Goal: Information Seeking & Learning: Learn about a topic

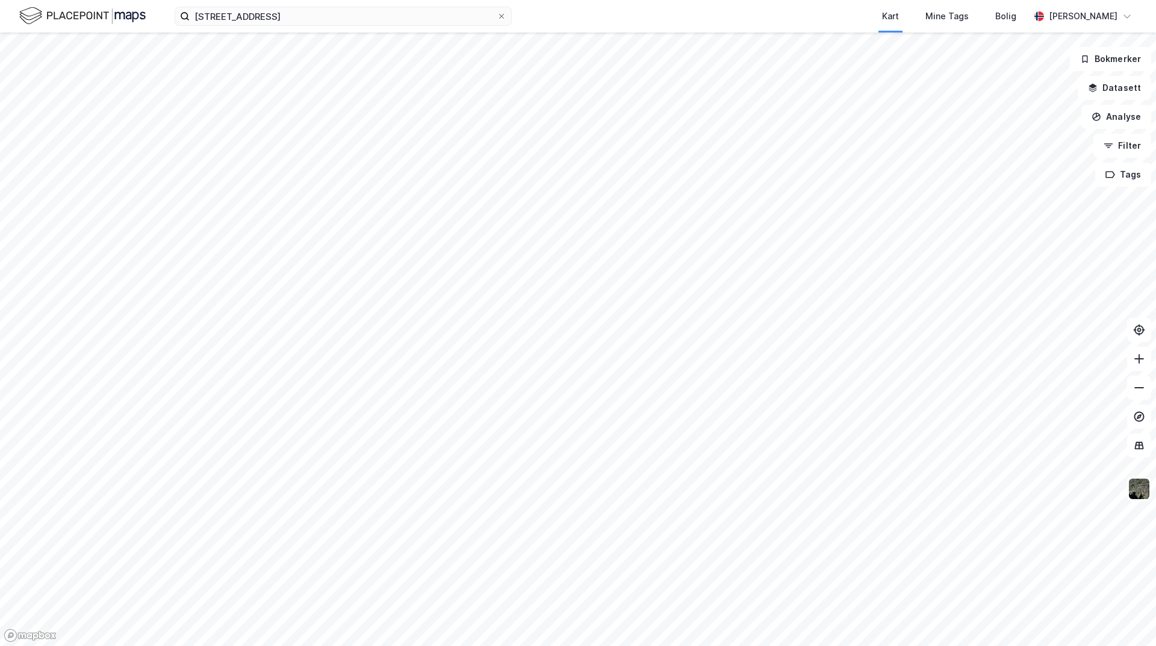
click at [308, 28] on div "nadderudveien 115 Kart Mine Tags Bolig [PERSON_NAME] Bokmerker Datasett Analyse…" at bounding box center [578, 323] width 1156 height 646
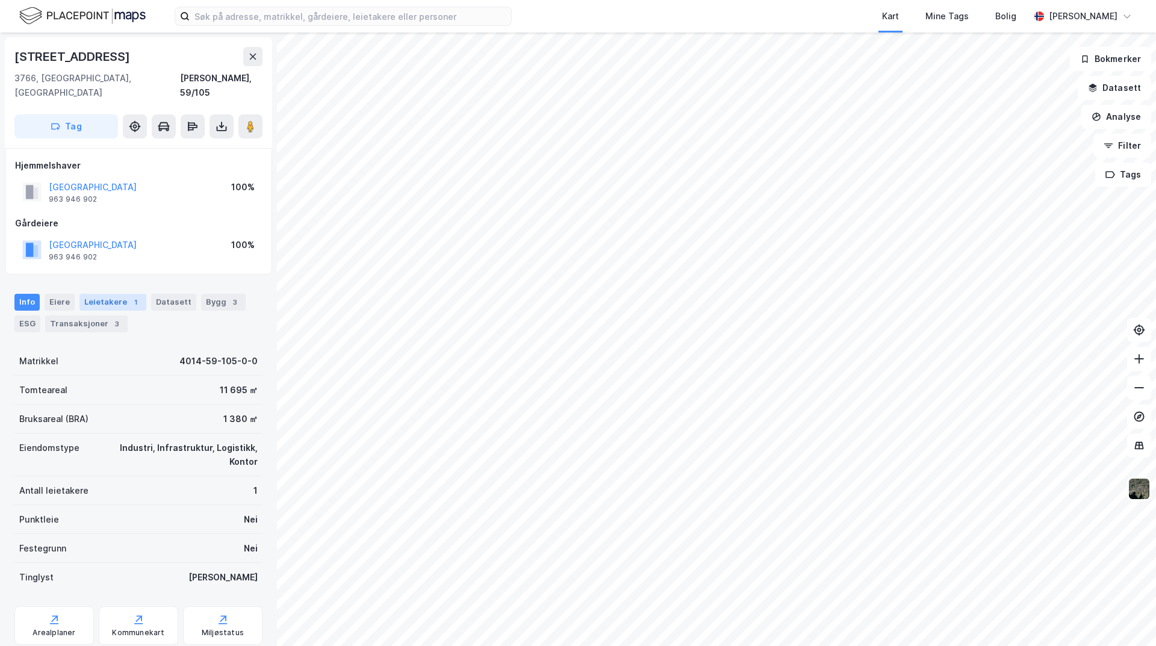
click at [99, 294] on div "Leietakere 1" at bounding box center [112, 302] width 67 height 17
